Goal: Find specific page/section: Find specific page/section

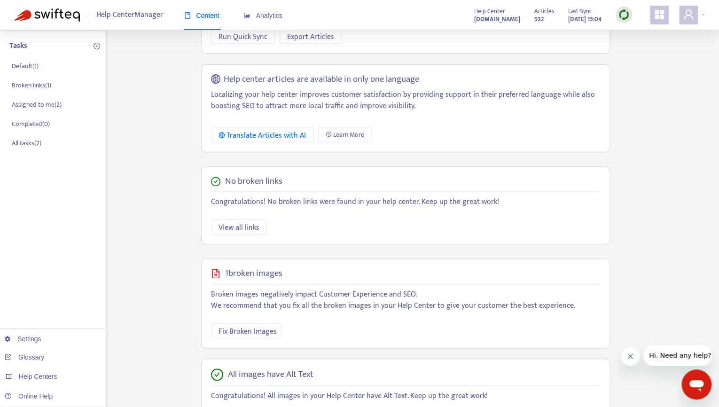
scroll to position [119, 0]
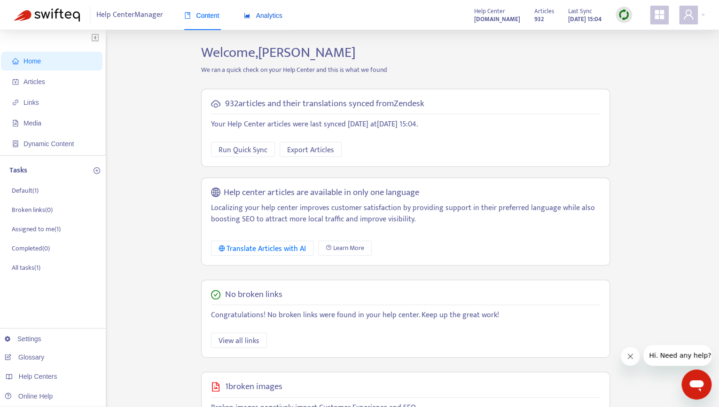
click at [274, 16] on span "Analytics" at bounding box center [263, 16] width 39 height 8
